Goal: Check status

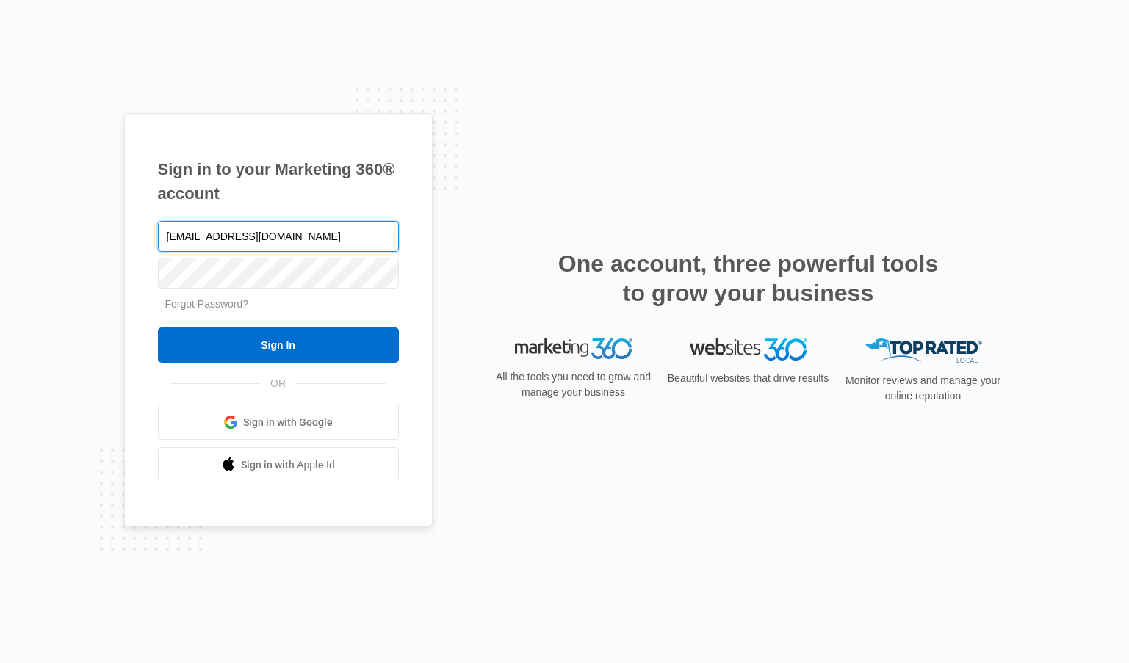
type input "jerico@bbb-tofuhouse.com"
click at [158, 328] on input "Sign In" at bounding box center [278, 345] width 241 height 35
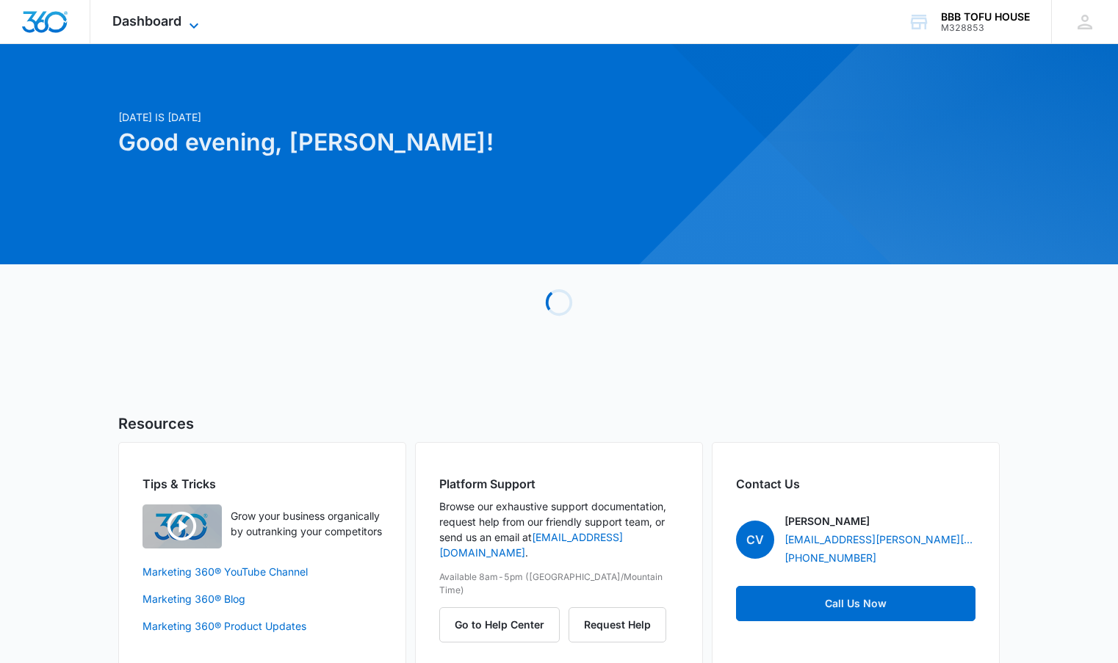
click at [192, 24] on icon at bounding box center [194, 26] width 18 height 18
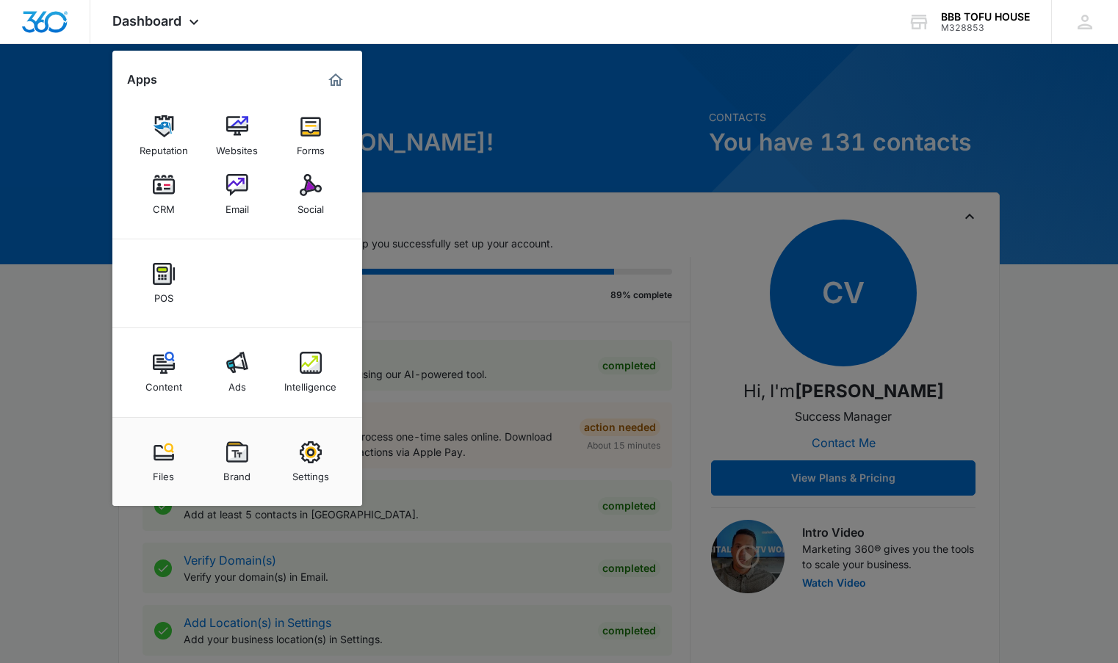
click at [596, 158] on div at bounding box center [559, 331] width 1118 height 663
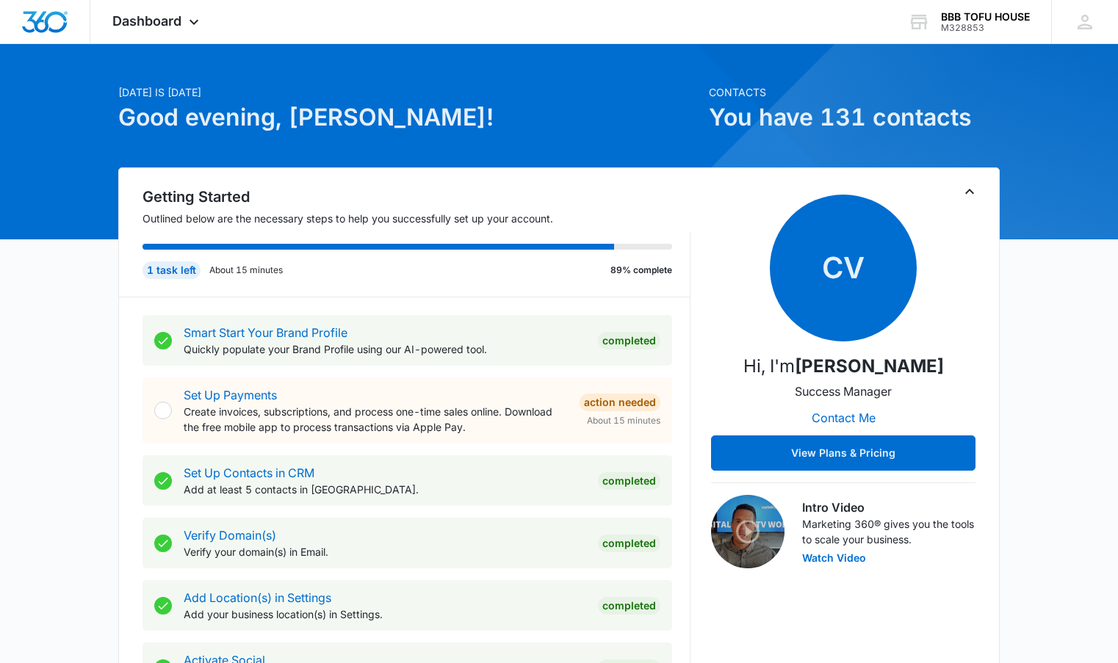
scroll to position [23, 0]
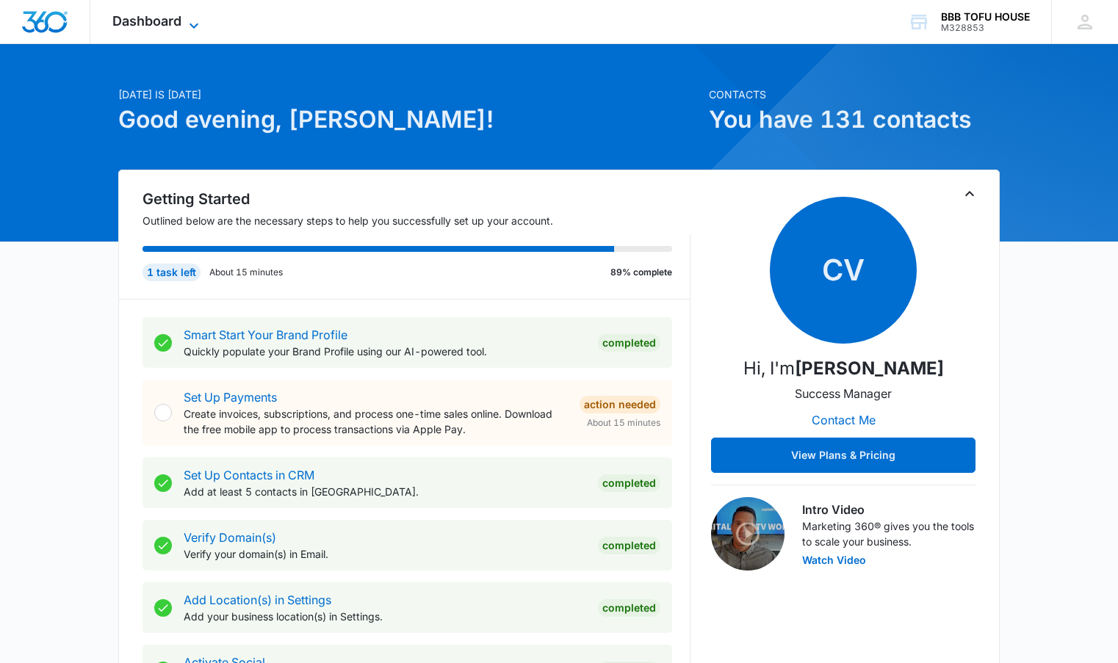
click at [165, 20] on span "Dashboard" at bounding box center [146, 20] width 69 height 15
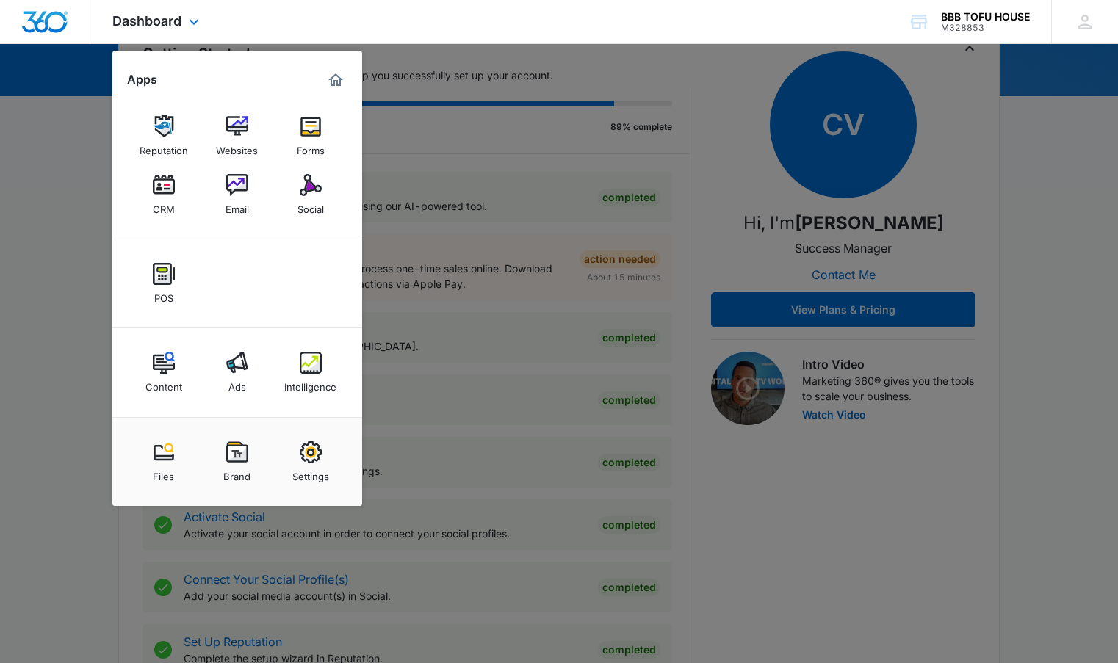
scroll to position [170, 0]
click at [248, 358] on link "Ads" at bounding box center [237, 372] width 56 height 56
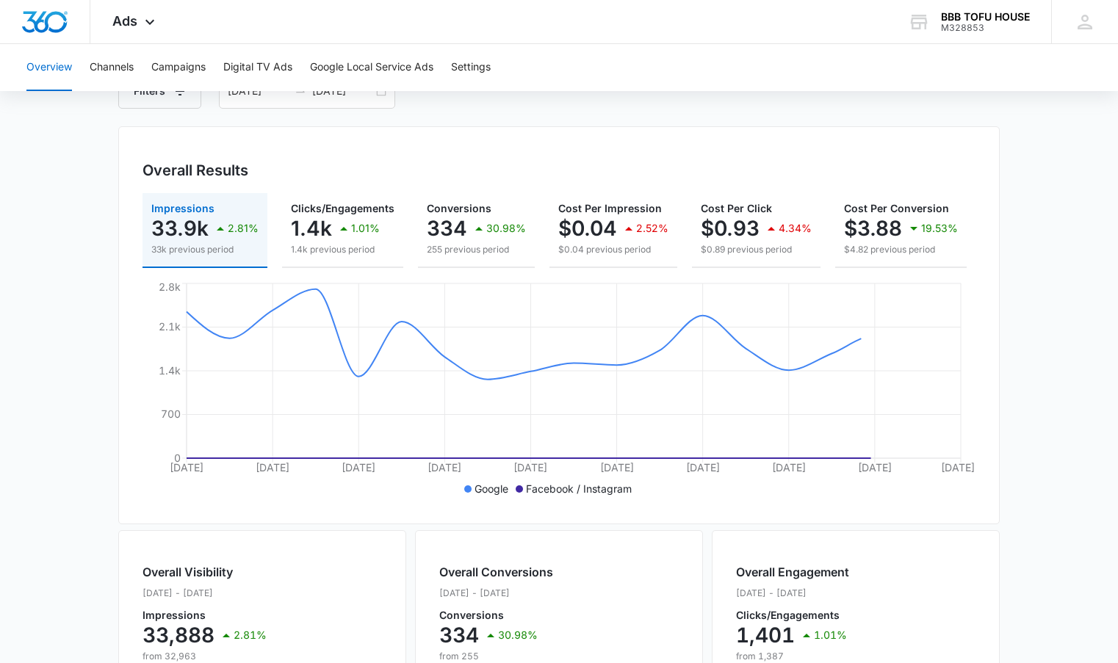
scroll to position [147, 0]
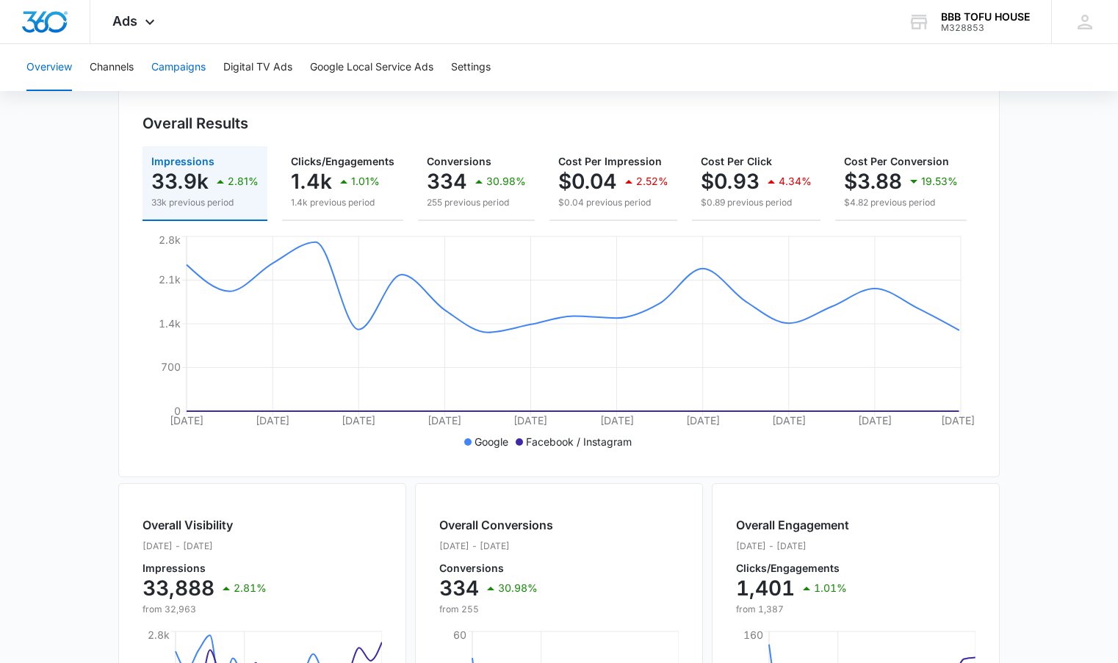
click at [204, 72] on button "Campaigns" at bounding box center [178, 67] width 54 height 47
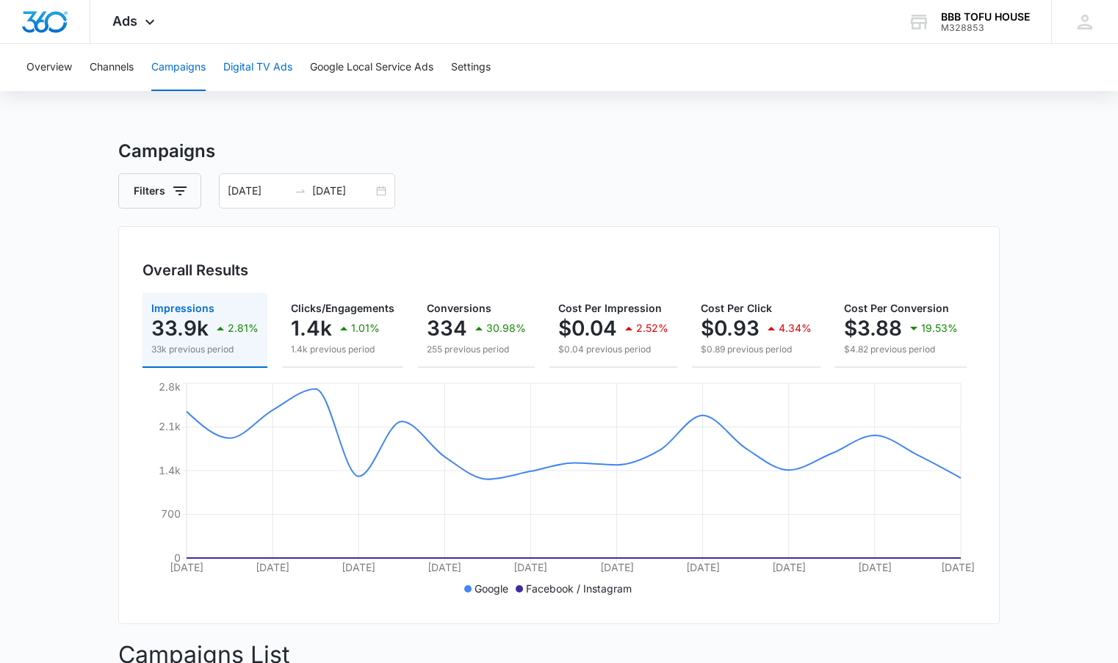
click at [270, 66] on button "Digital TV Ads" at bounding box center [257, 67] width 69 height 47
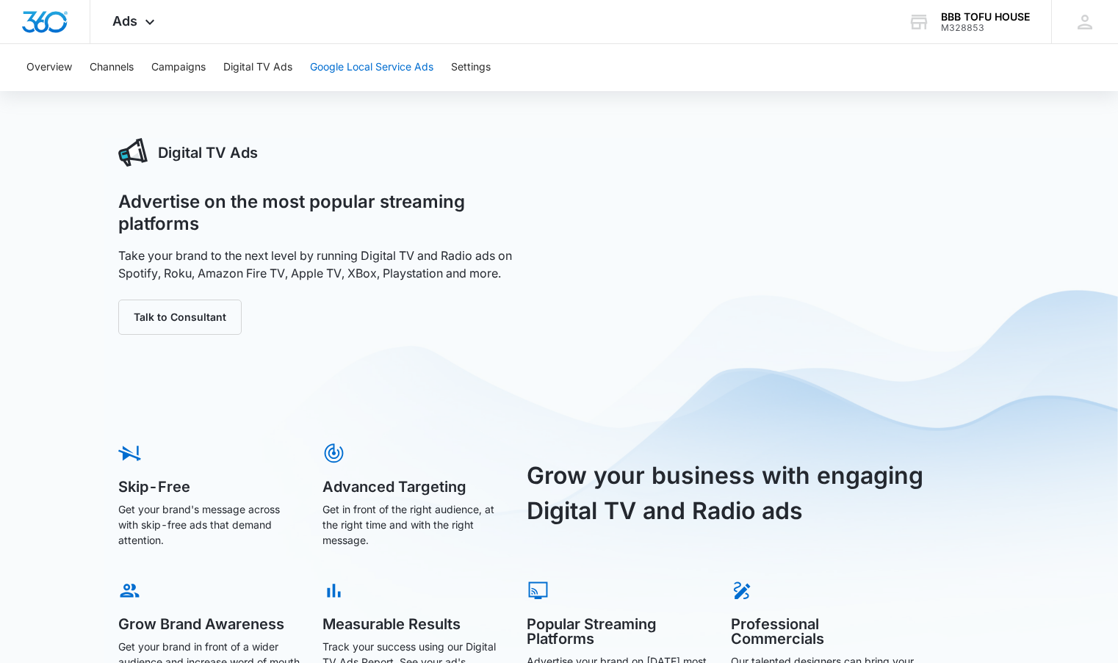
click at [346, 73] on button "Google Local Service Ads" at bounding box center [371, 67] width 123 height 47
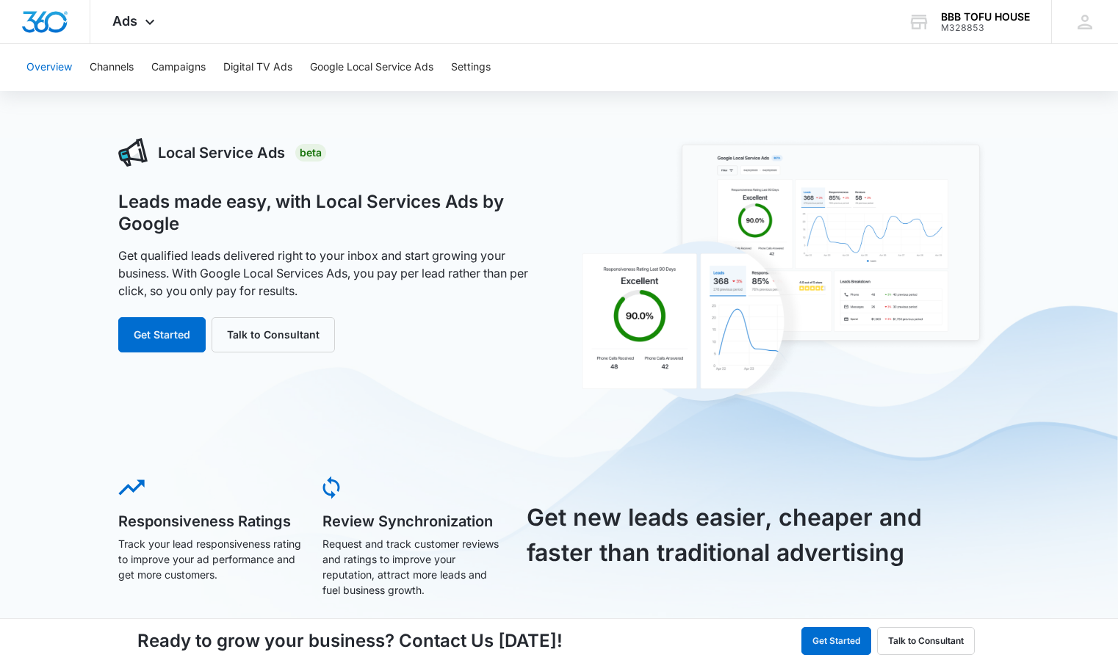
click at [37, 60] on button "Overview" at bounding box center [49, 67] width 46 height 47
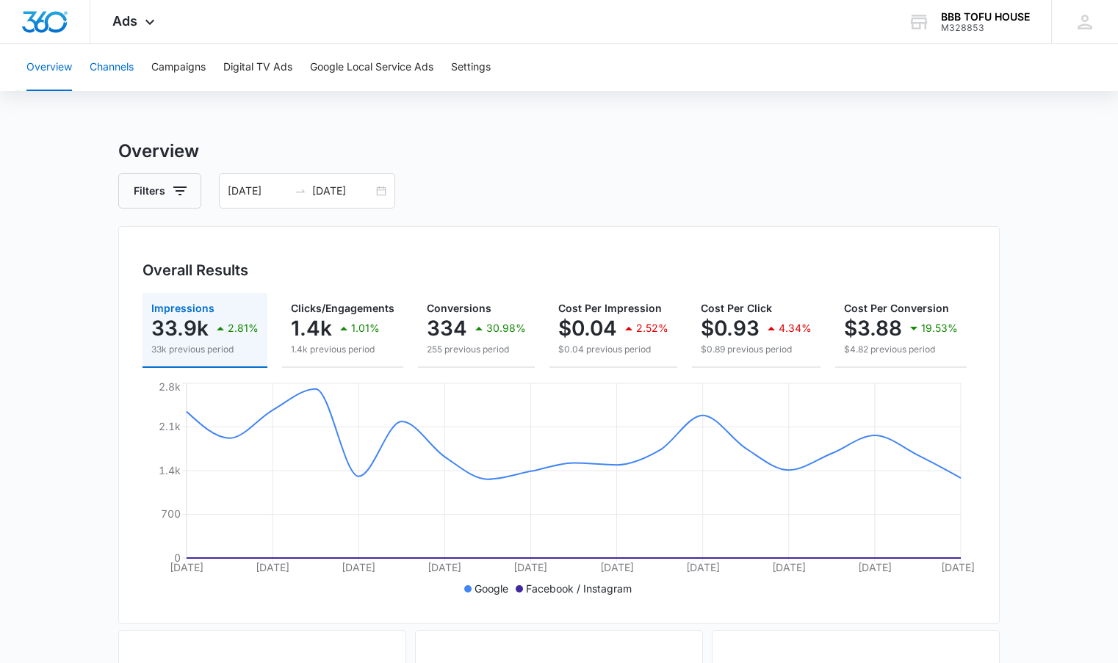
click at [91, 73] on button "Channels" at bounding box center [112, 67] width 44 height 47
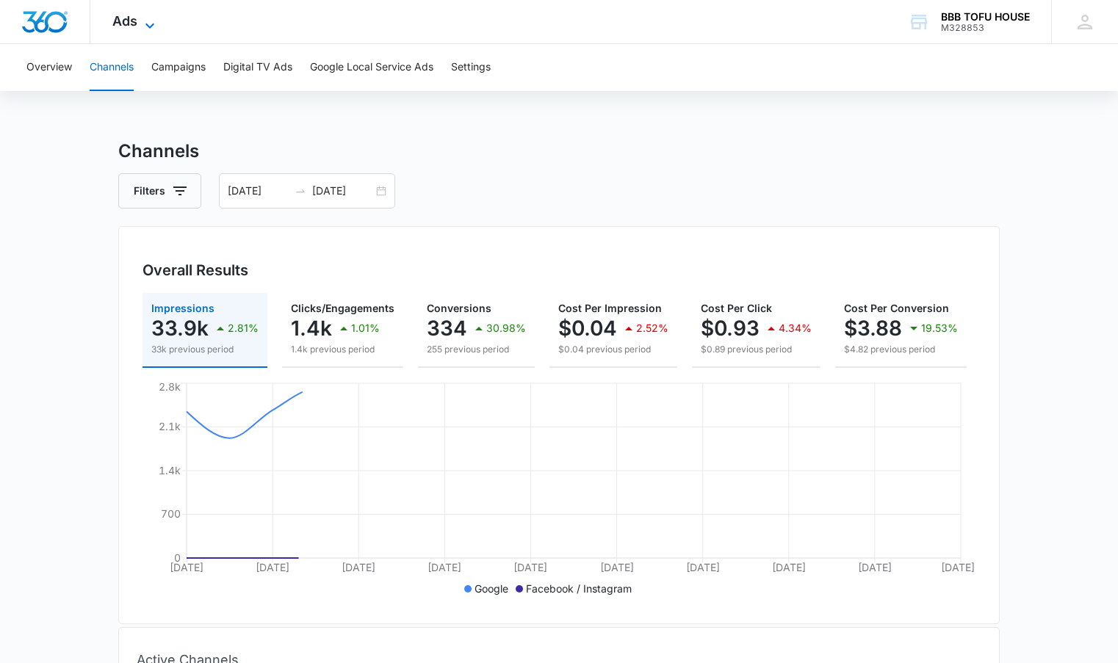
click at [142, 29] on icon at bounding box center [150, 26] width 18 height 18
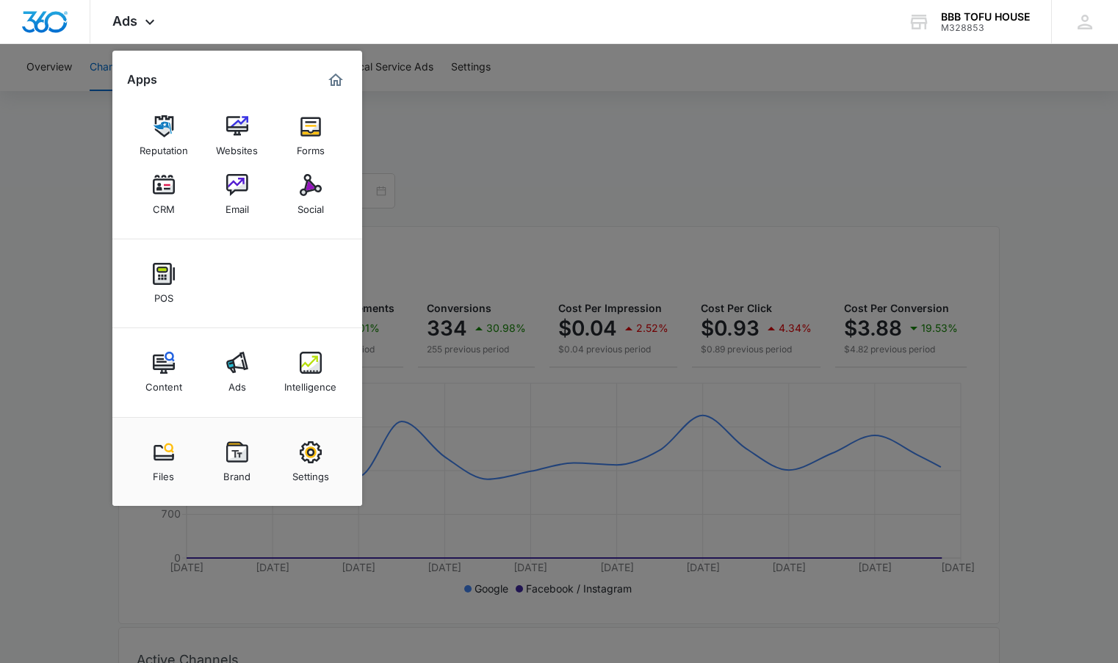
click at [690, 173] on div at bounding box center [559, 331] width 1118 height 663
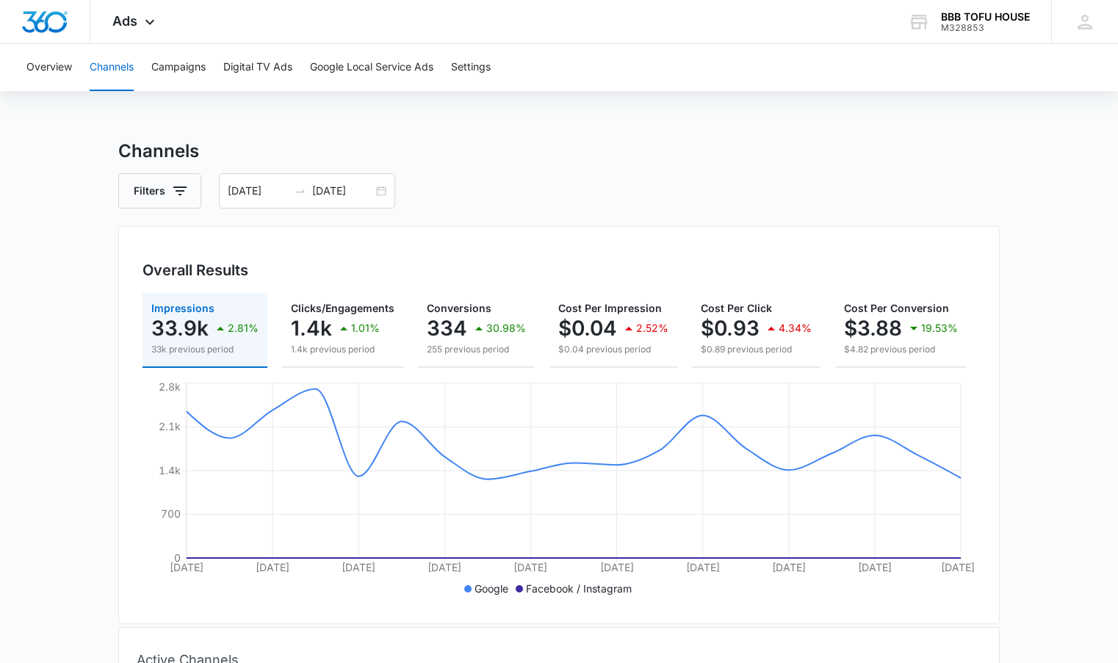
click at [83, 72] on div "Overview Channels Campaigns Digital TV Ads Google Local Service Ads Settings" at bounding box center [559, 67] width 1083 height 47
click at [53, 66] on button "Overview" at bounding box center [49, 67] width 46 height 47
click at [116, 24] on span "Ads" at bounding box center [124, 20] width 25 height 15
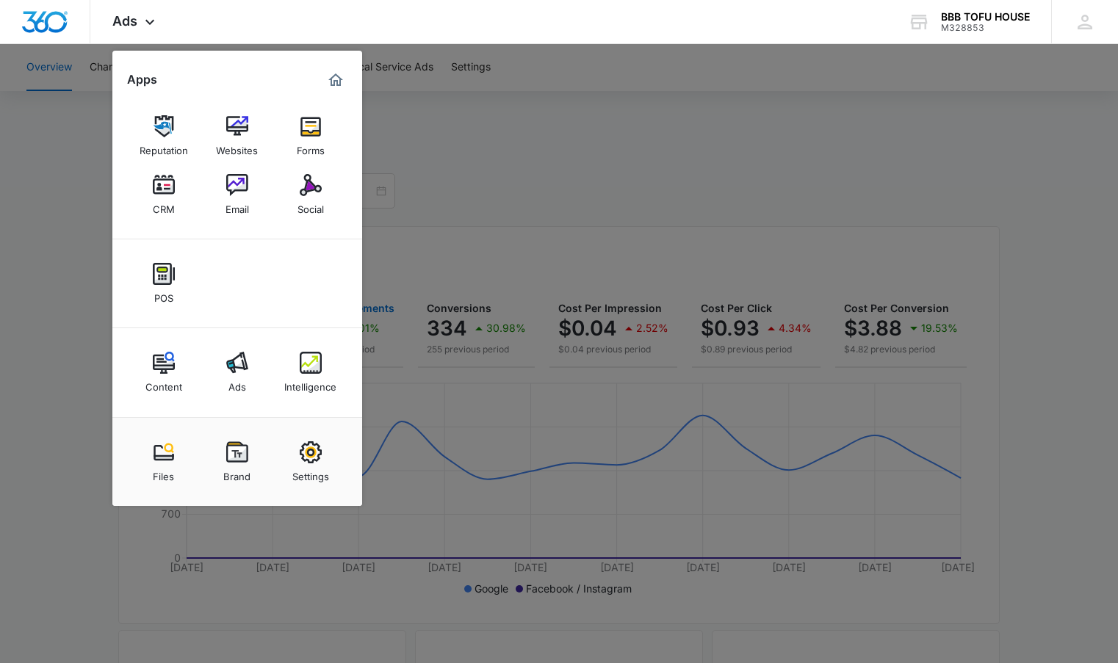
click at [304, 355] on img at bounding box center [311, 363] width 22 height 22
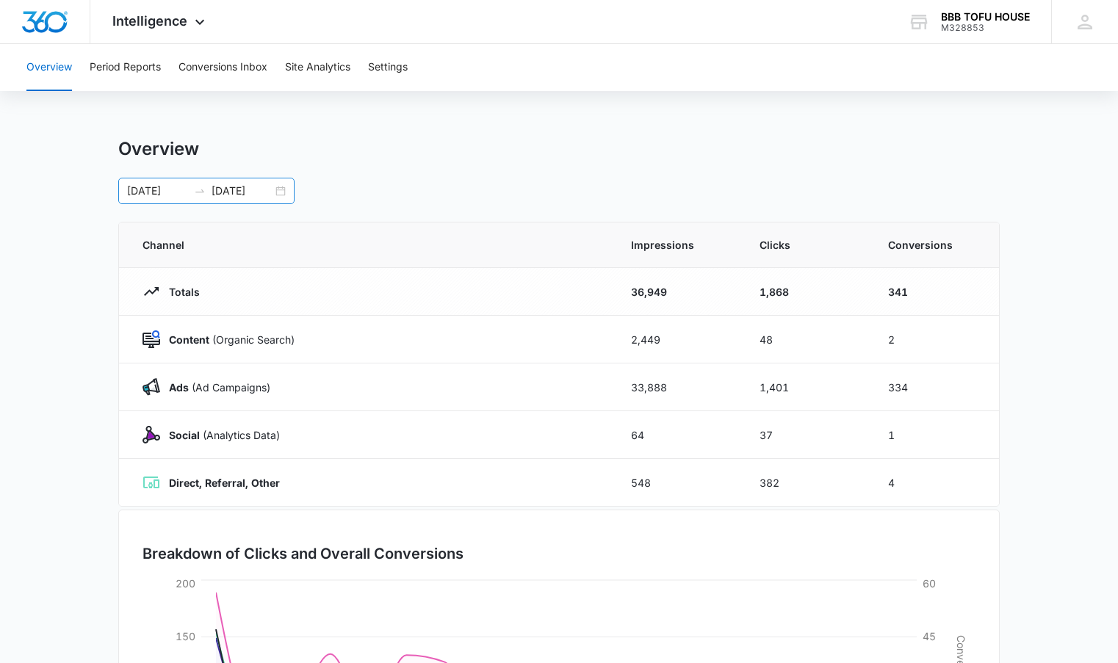
click at [259, 199] on div "09/01/2025 09/19/2025" at bounding box center [206, 191] width 176 height 26
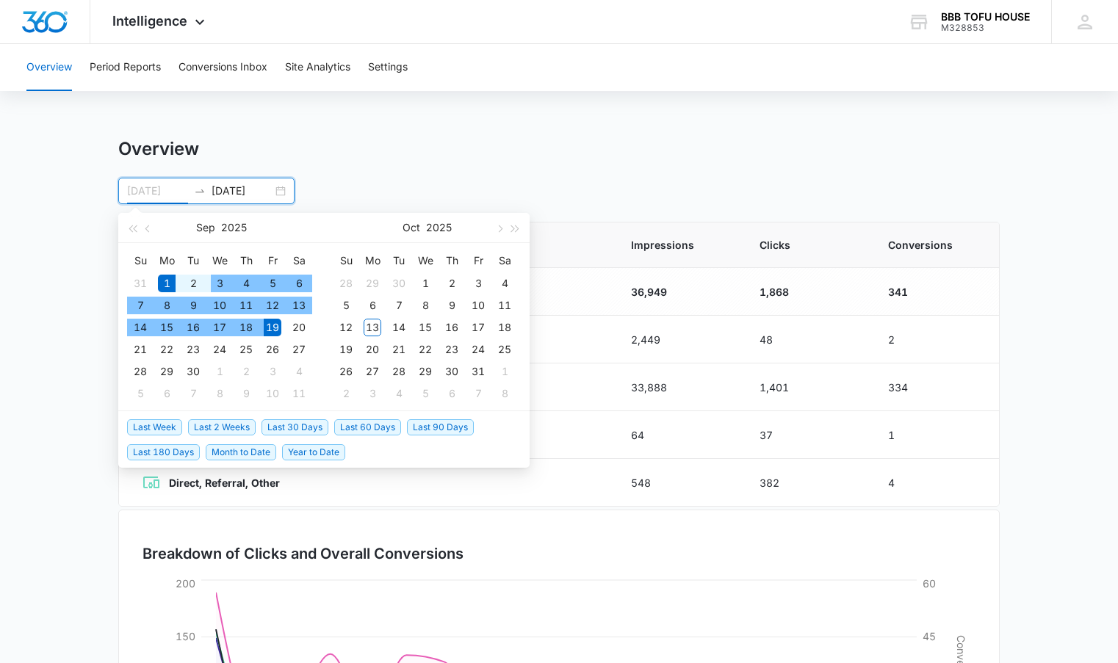
type input "09/01/2025"
click at [166, 275] on div "1" at bounding box center [167, 284] width 18 height 18
type input "09/30/2025"
click at [192, 368] on div "30" at bounding box center [193, 372] width 18 height 18
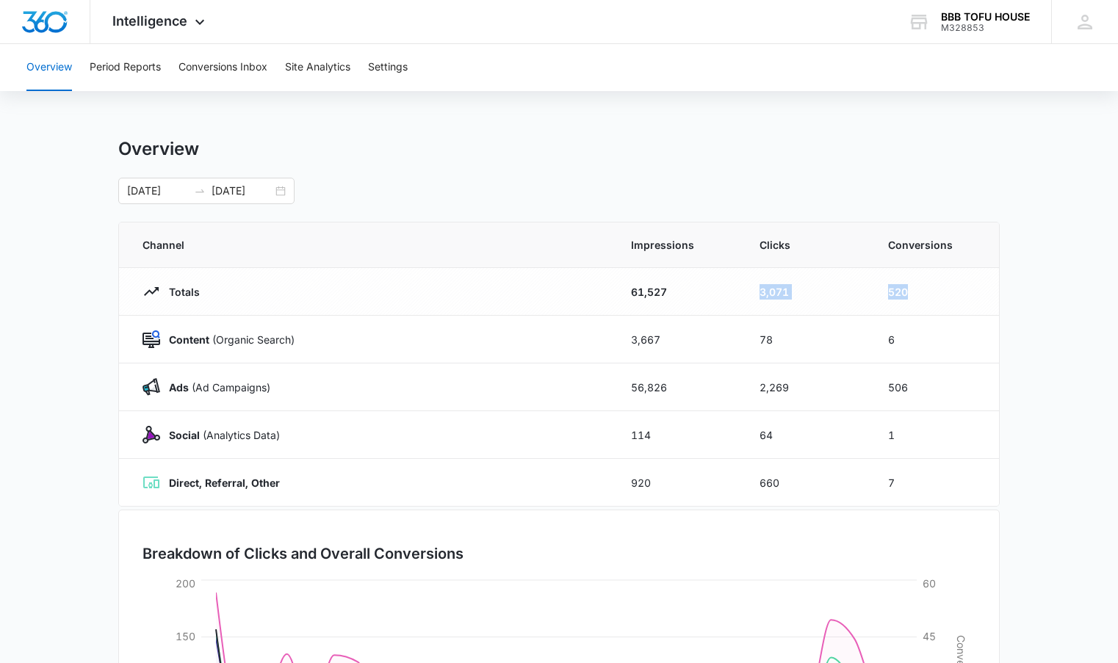
drag, startPoint x: 967, startPoint y: 286, endPoint x: 669, endPoint y: 284, distance: 297.5
click at [669, 284] on tr "Totals 61,527 3,071 520" at bounding box center [559, 292] width 880 height 48
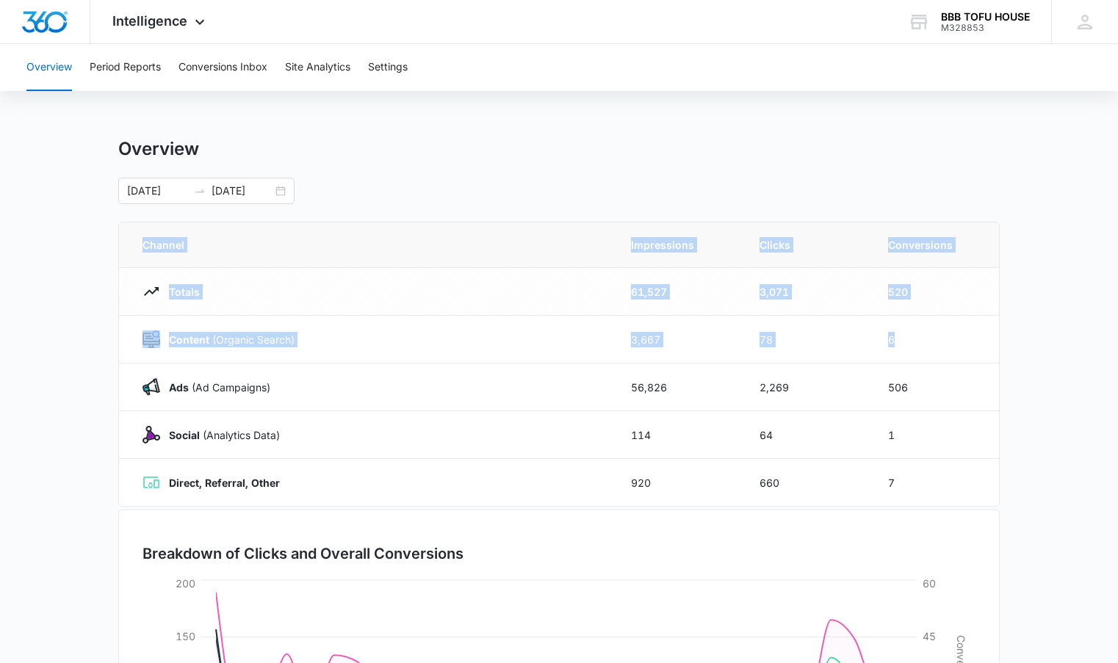
click at [1000, 346] on main "Overview 09/01/2025 09/30/2025 Sep 2025 Su Mo Tu We Th Fr Sa 31 1 2 3 4 5 6 7 8…" at bounding box center [559, 523] width 1118 height 771
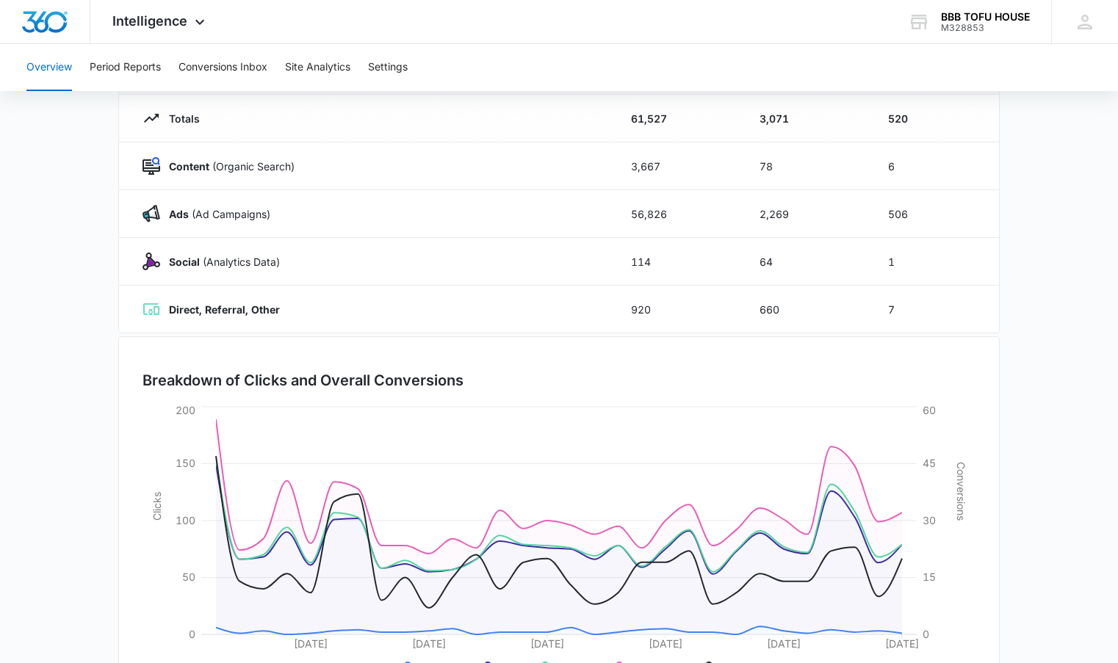
scroll to position [220, 0]
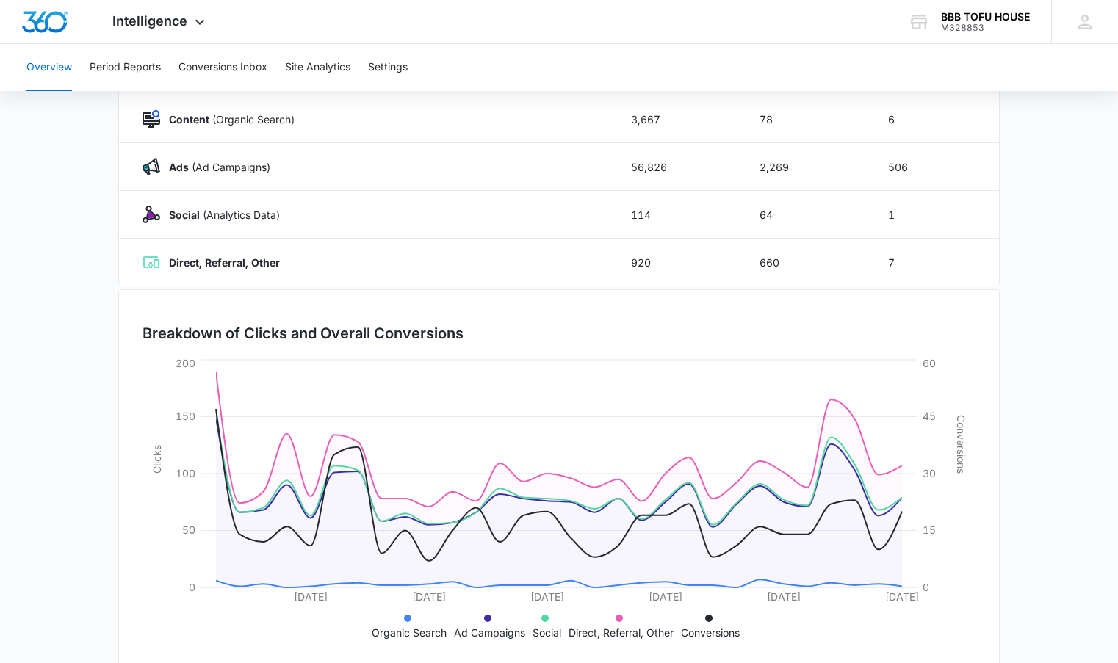
click at [1055, 345] on main "Overview 09/01/2025 09/30/2025 Sep 2025 Su Mo Tu We Th Fr Sa 31 1 2 3 4 5 6 7 8…" at bounding box center [559, 303] width 1118 height 771
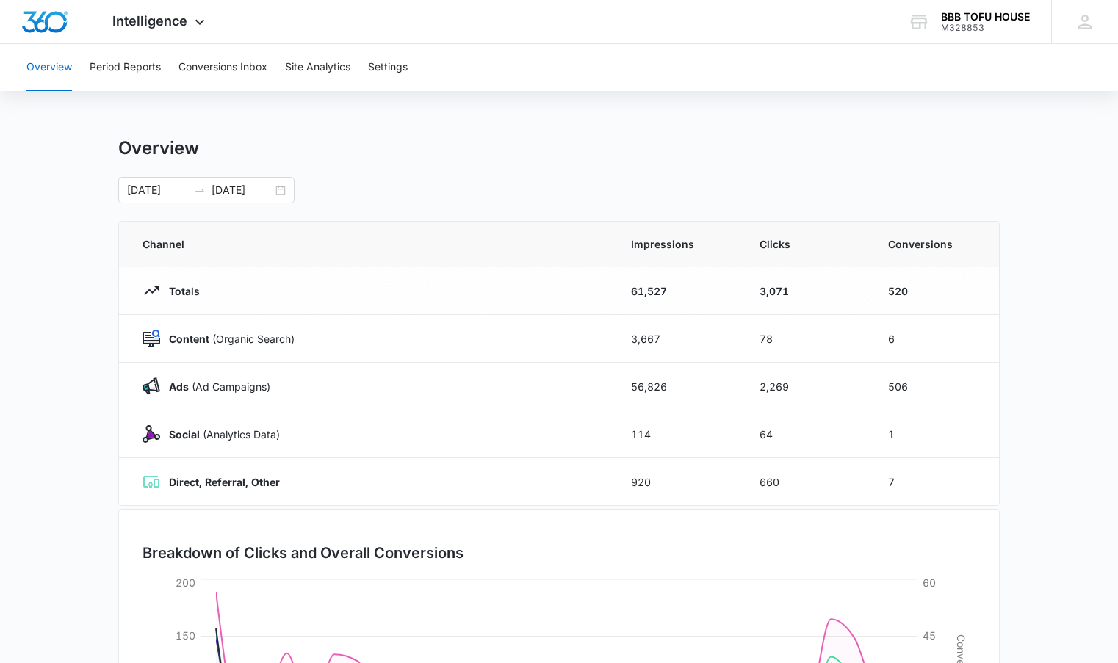
scroll to position [0, 0]
drag, startPoint x: 959, startPoint y: 401, endPoint x: 582, endPoint y: 391, distance: 376.9
click at [516, 394] on tr "Ads (Ad Campaigns) 56,826 2,269 506" at bounding box center [559, 388] width 880 height 48
click at [1009, 396] on main "Overview 09/01/2025 09/30/2025 Sep 2025 Su Mo Tu We Th Fr Sa 31 1 2 3 4 5 6 7 8…" at bounding box center [559, 523] width 1118 height 771
